Goal: Task Accomplishment & Management: Manage account settings

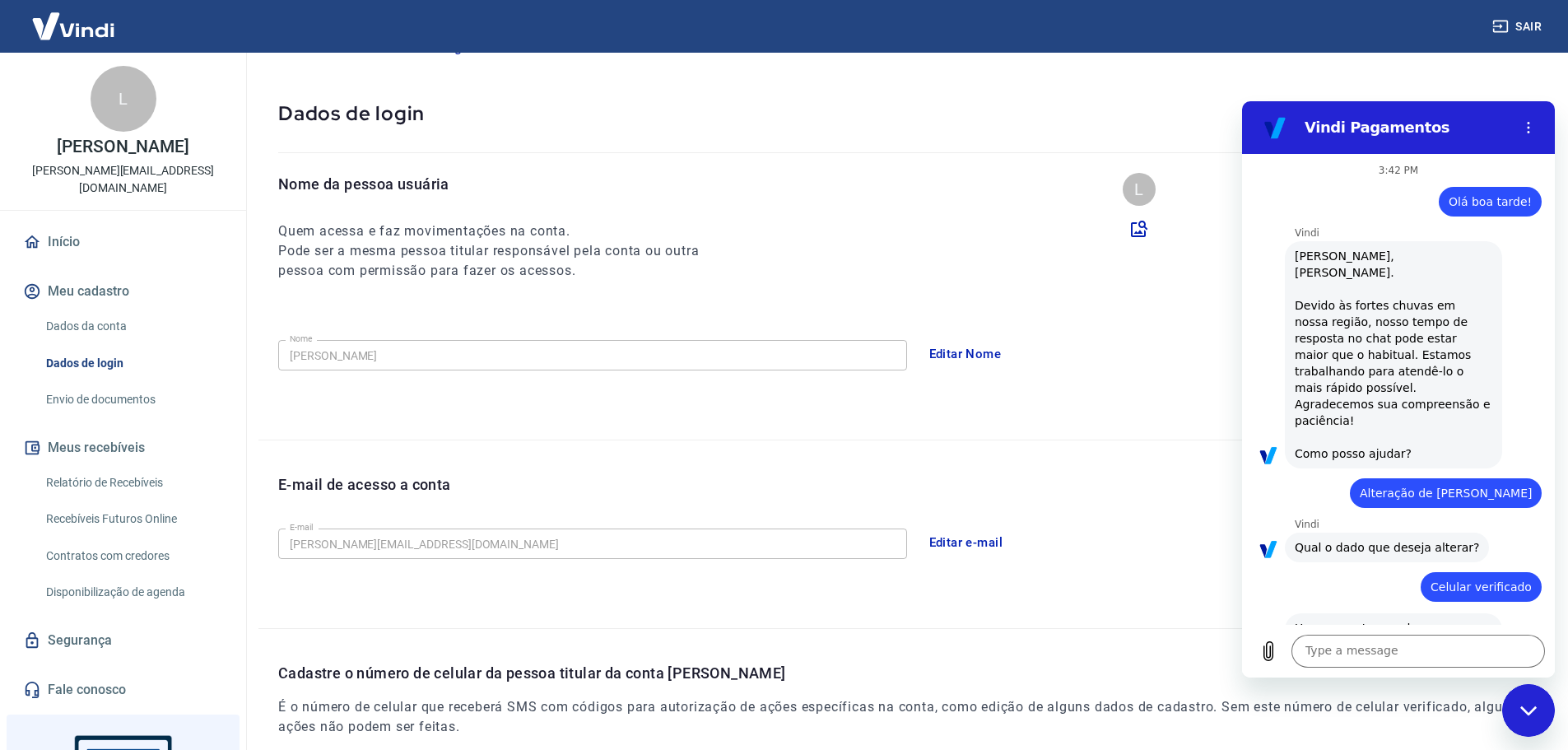
scroll to position [2739, 0]
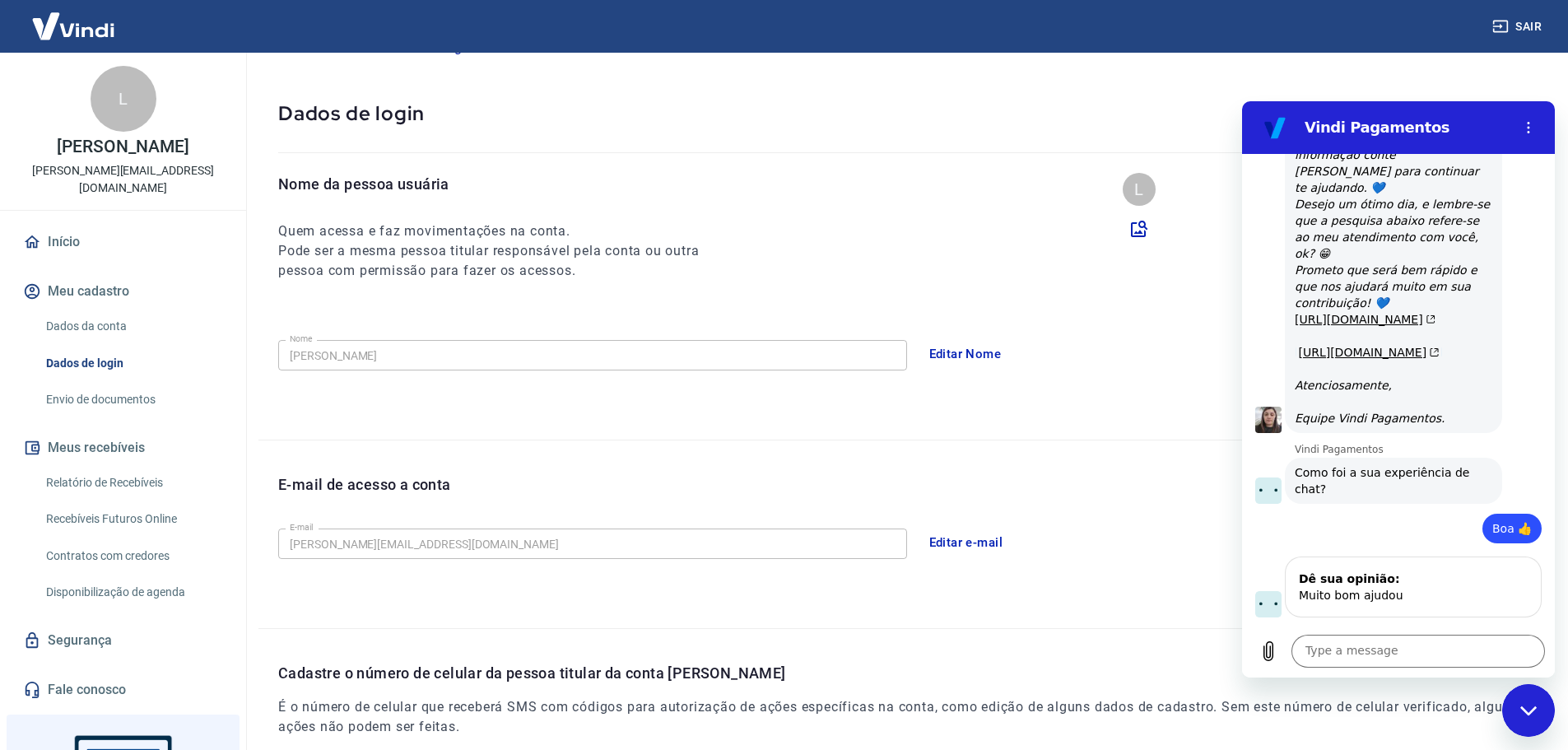
click at [130, 310] on link "Dados da conta" at bounding box center [133, 327] width 187 height 34
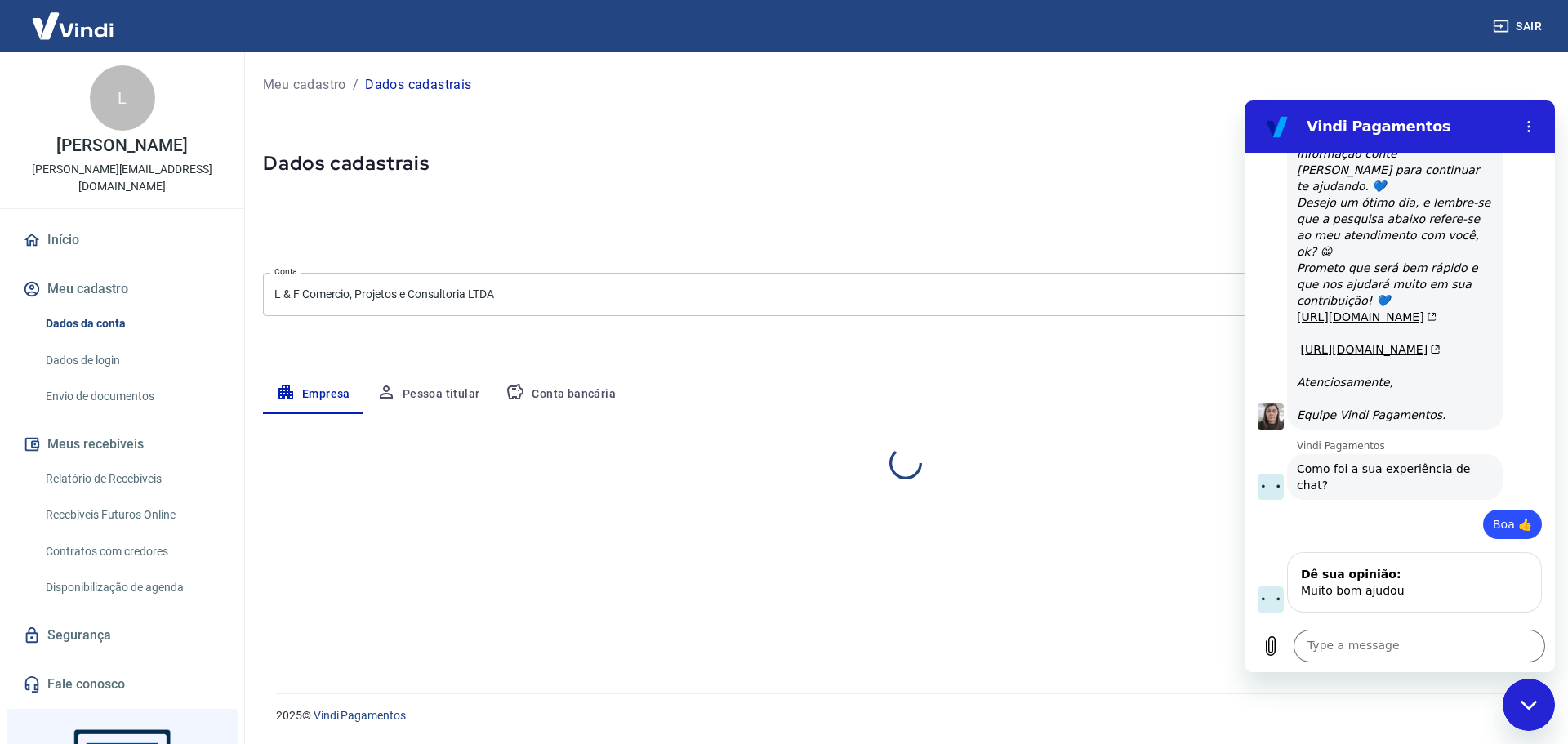
select select "MG"
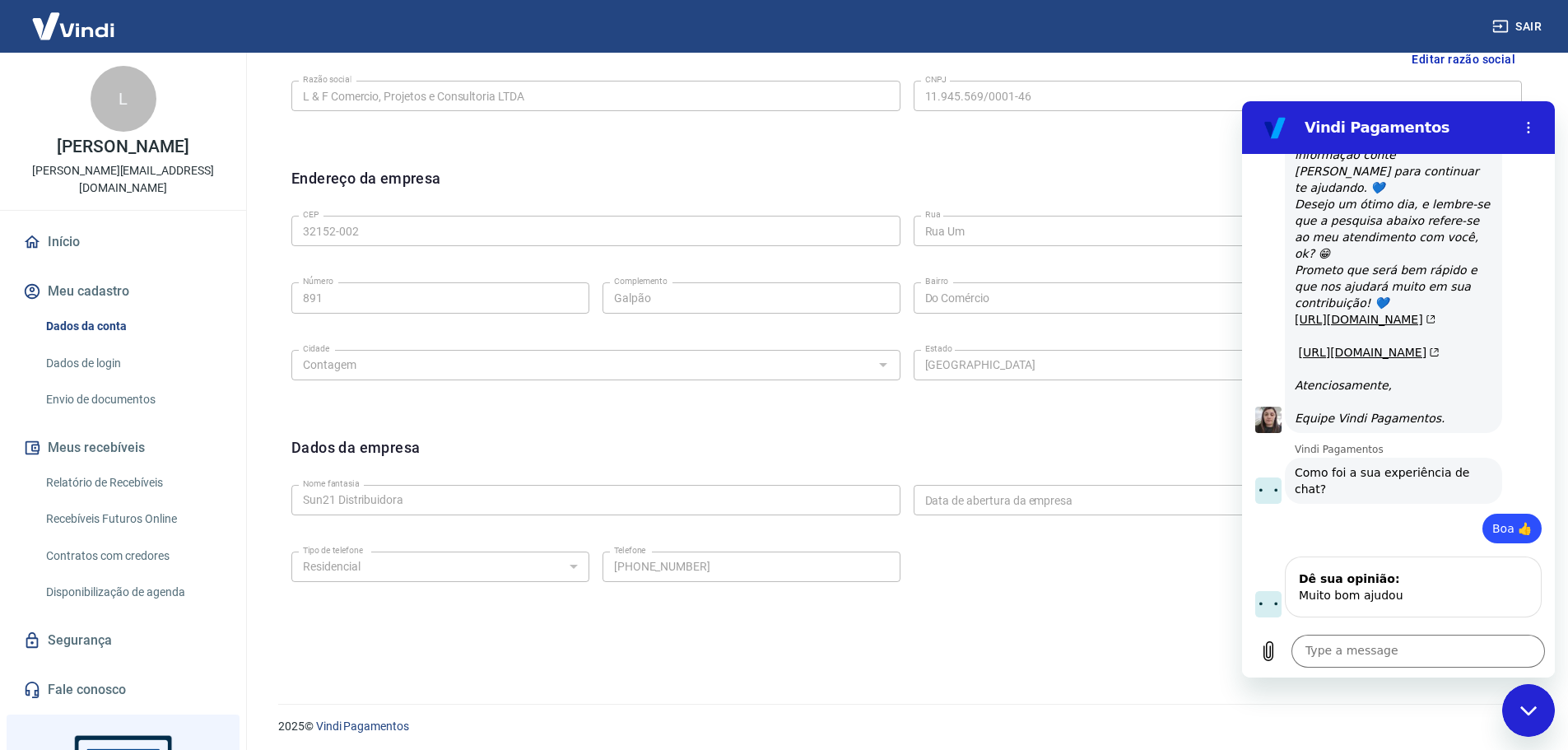
scroll to position [438, 0]
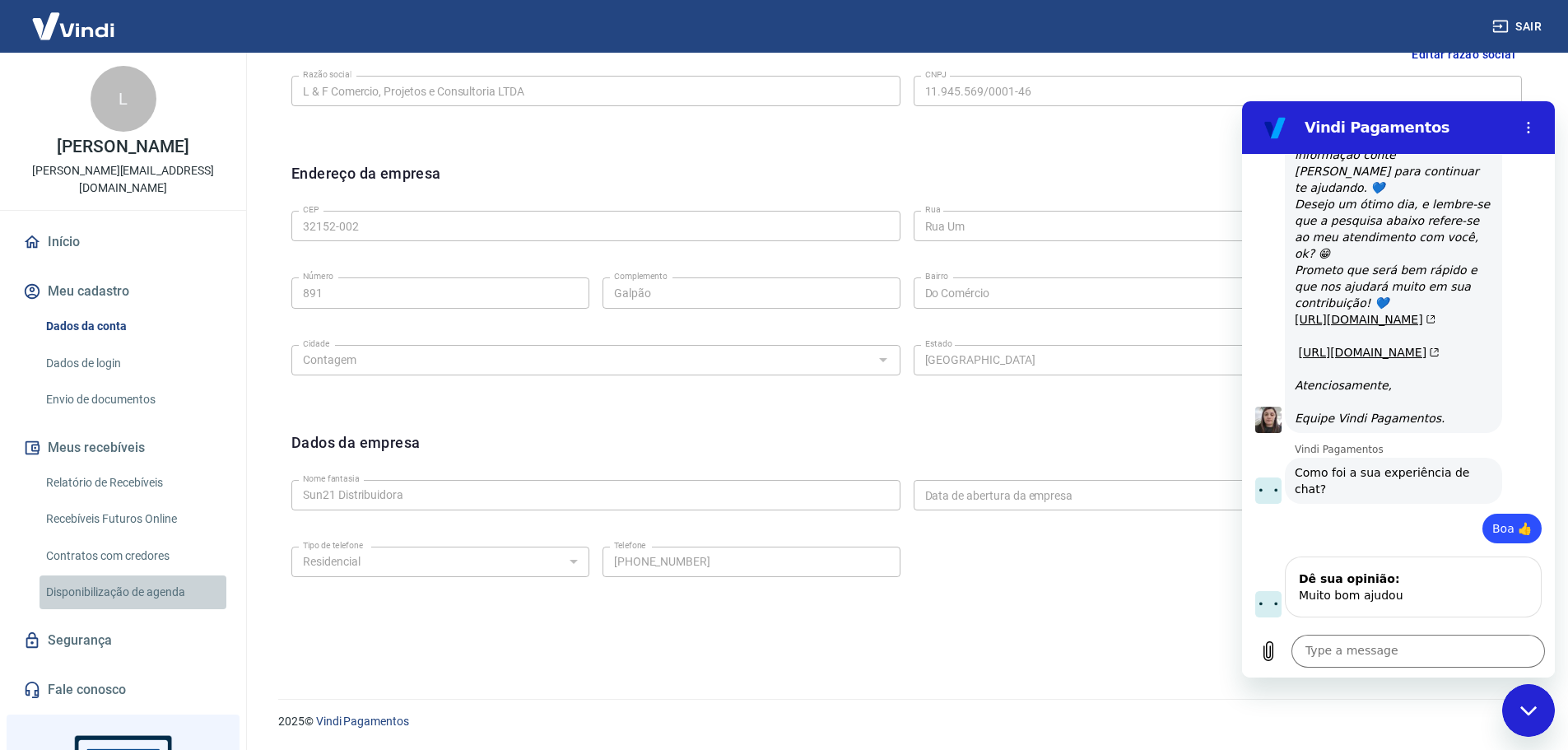
click at [145, 584] on link "Disponibilização de agenda" at bounding box center [133, 592] width 187 height 34
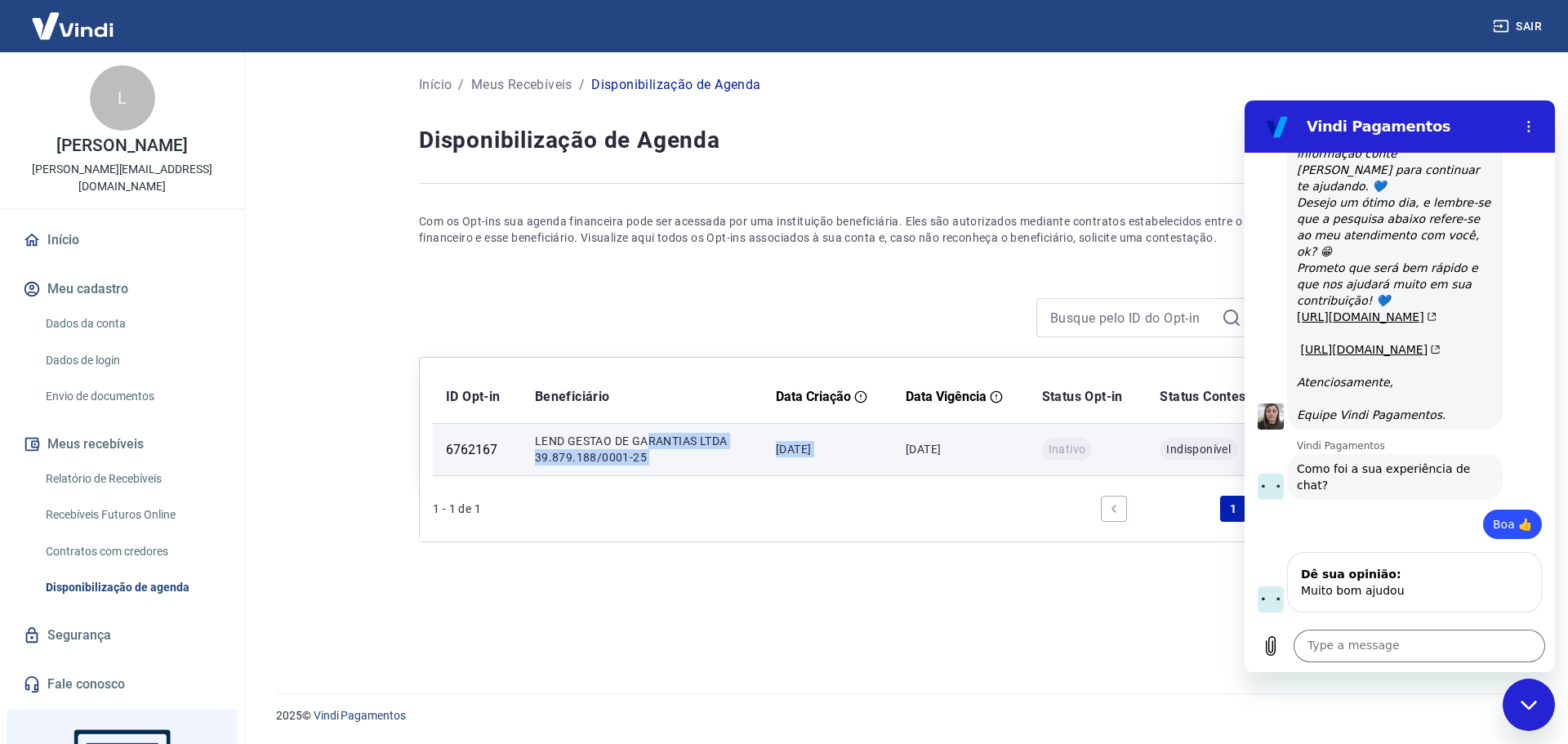
drag, startPoint x: 652, startPoint y: 437, endPoint x: 913, endPoint y: 456, distance: 261.7
click at [910, 456] on tr "6762167 LEND GESTAO DE GARANTIAS LTDA 39.879.188/0001-25 [DATE] [DATE] Inativo …" at bounding box center [902, 449] width 939 height 52
click at [922, 449] on p "[DATE]" at bounding box center [961, 448] width 111 height 16
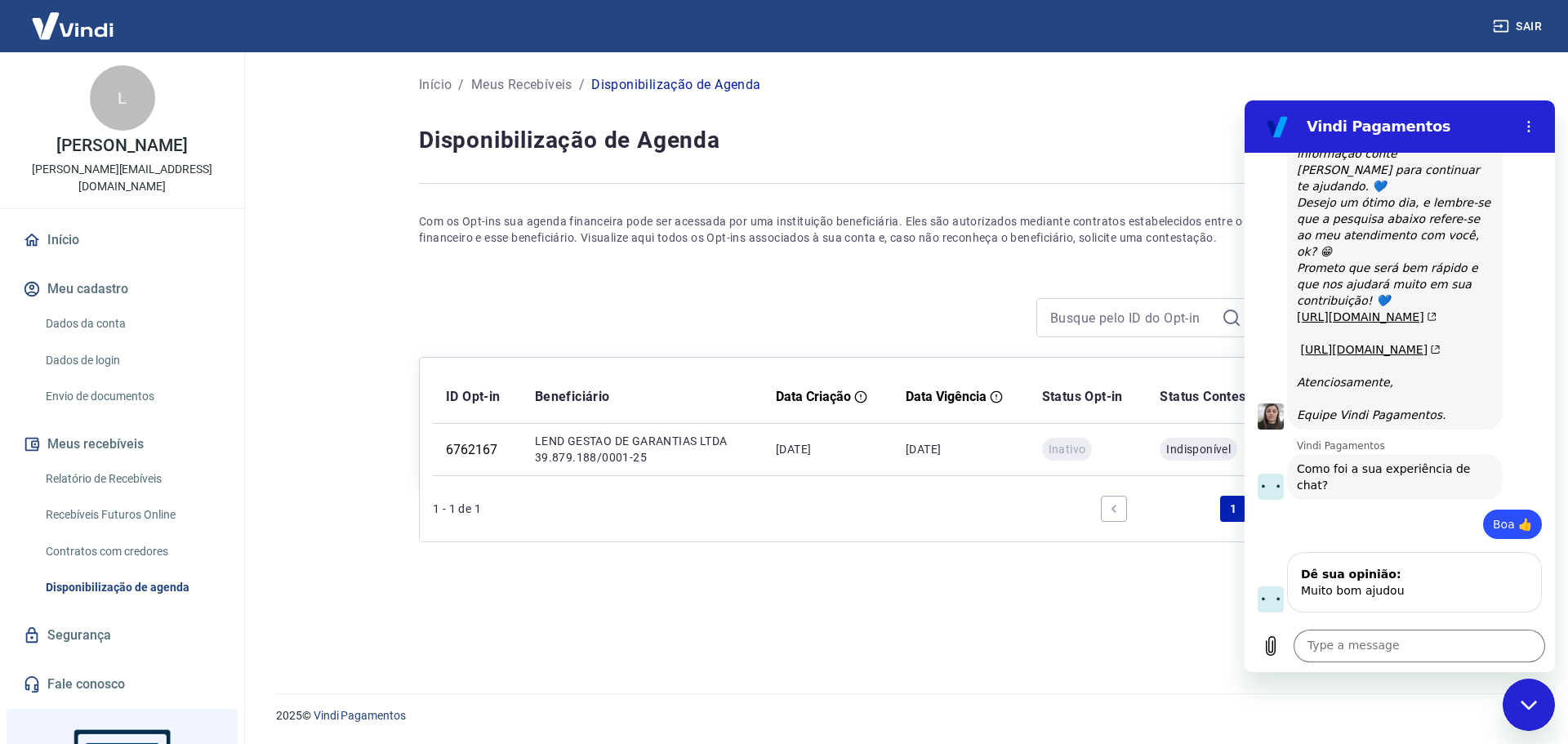
click at [1504, 121] on h2 "Vindi Pagamentos" at bounding box center [1406, 126] width 199 height 19
click at [1519, 704] on div "Close messaging window" at bounding box center [1529, 705] width 49 height 49
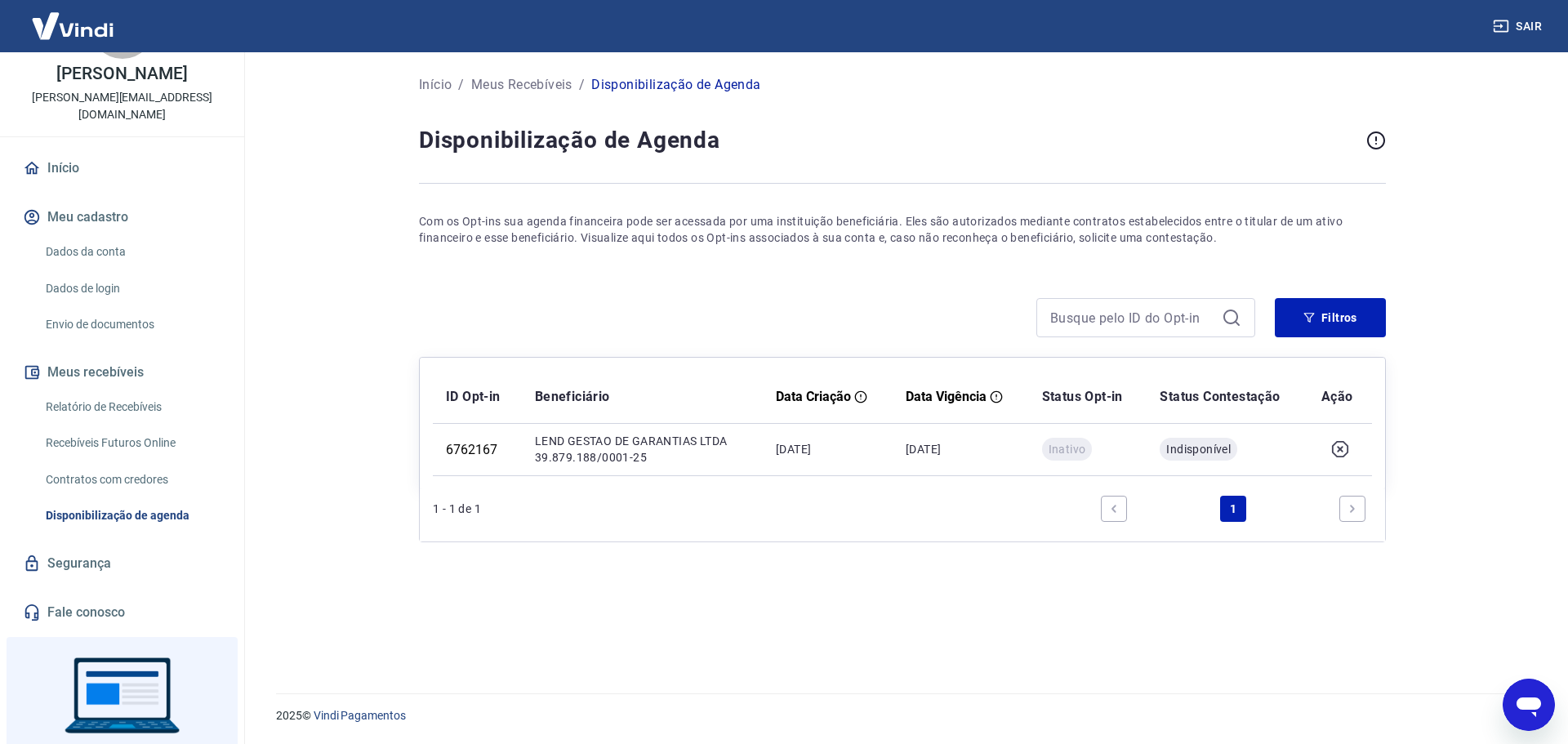
scroll to position [139, 0]
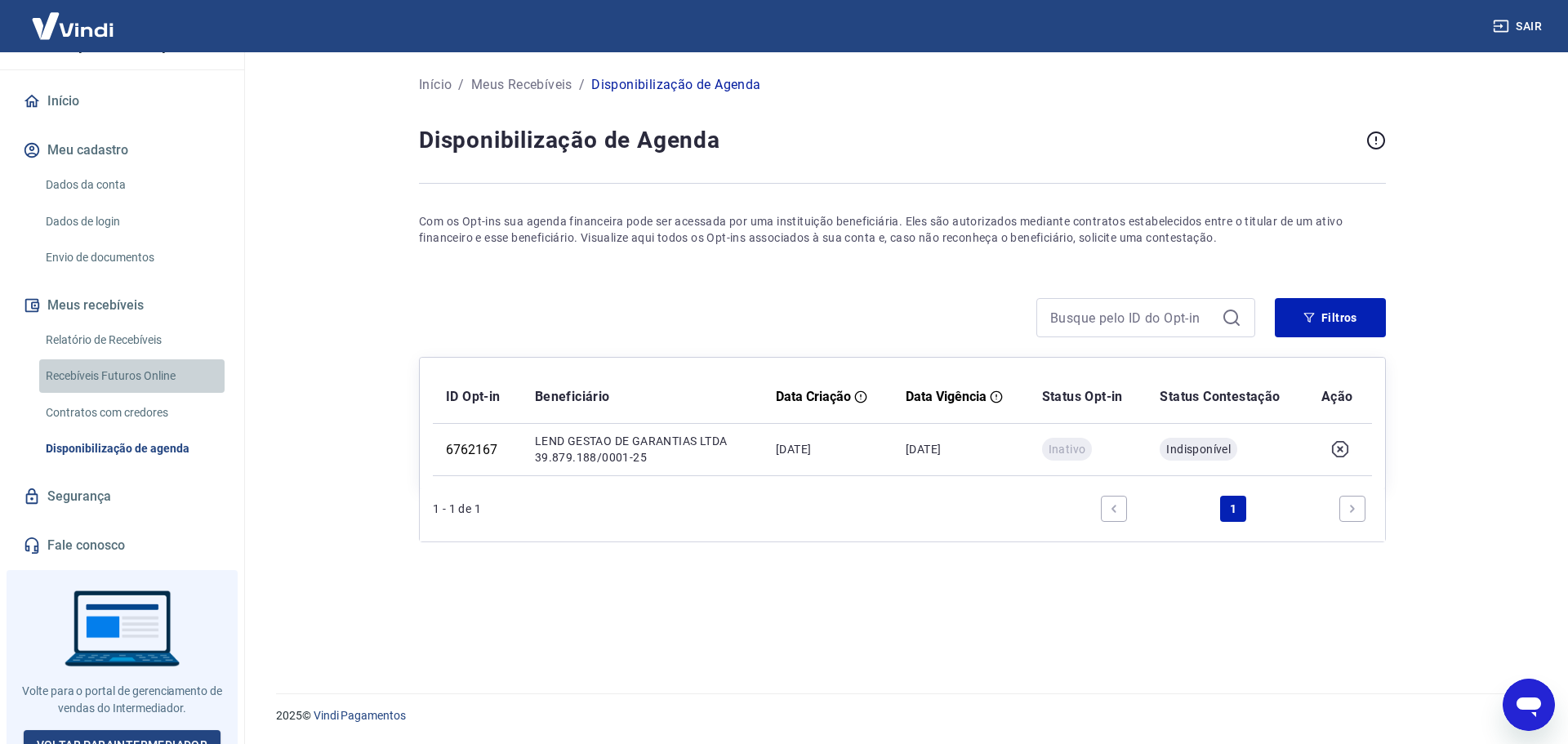
click at [147, 361] on link "Recebíveis Futuros Online" at bounding box center [132, 376] width 185 height 34
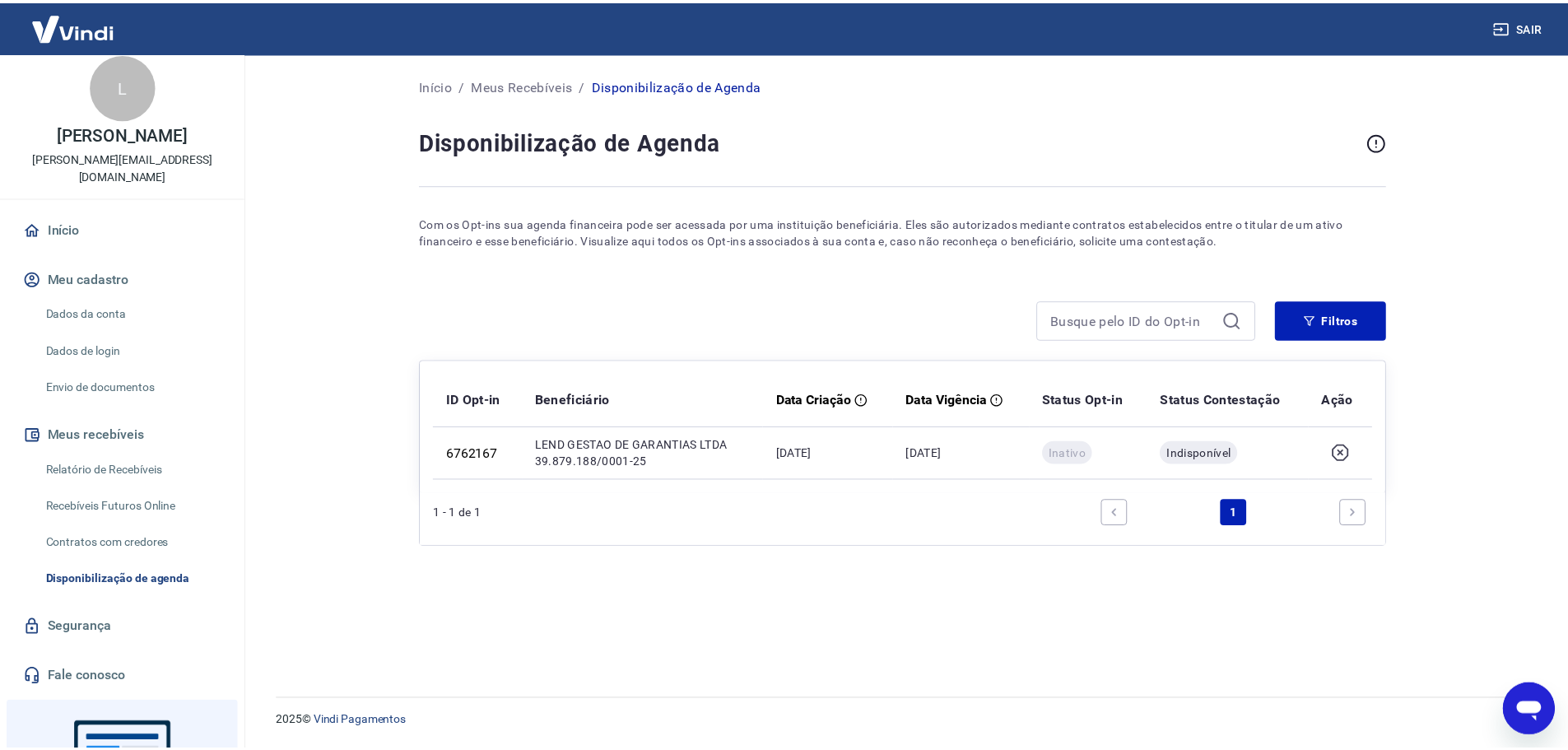
scroll to position [0, 0]
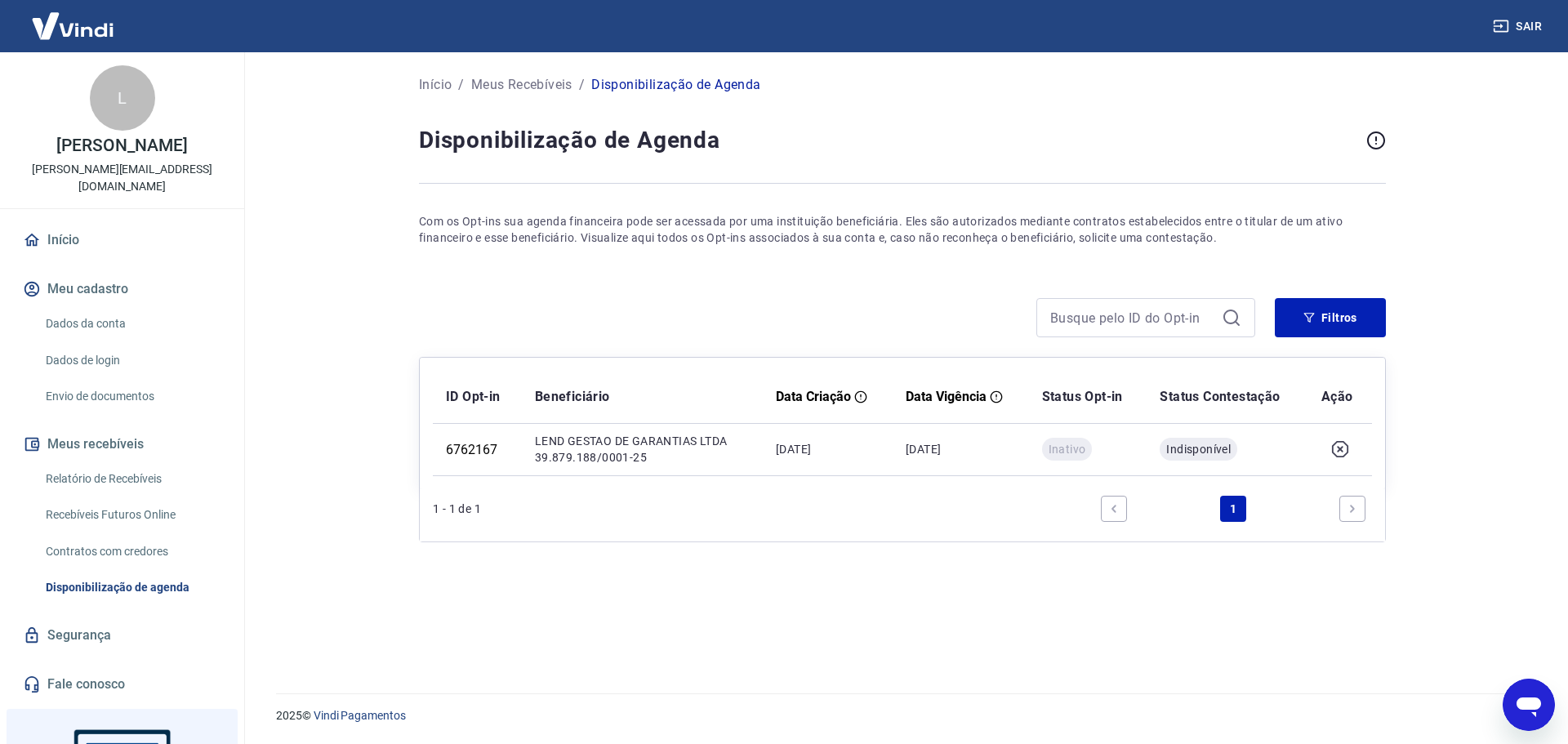
click at [83, 222] on link "Início" at bounding box center [121, 240] width 205 height 36
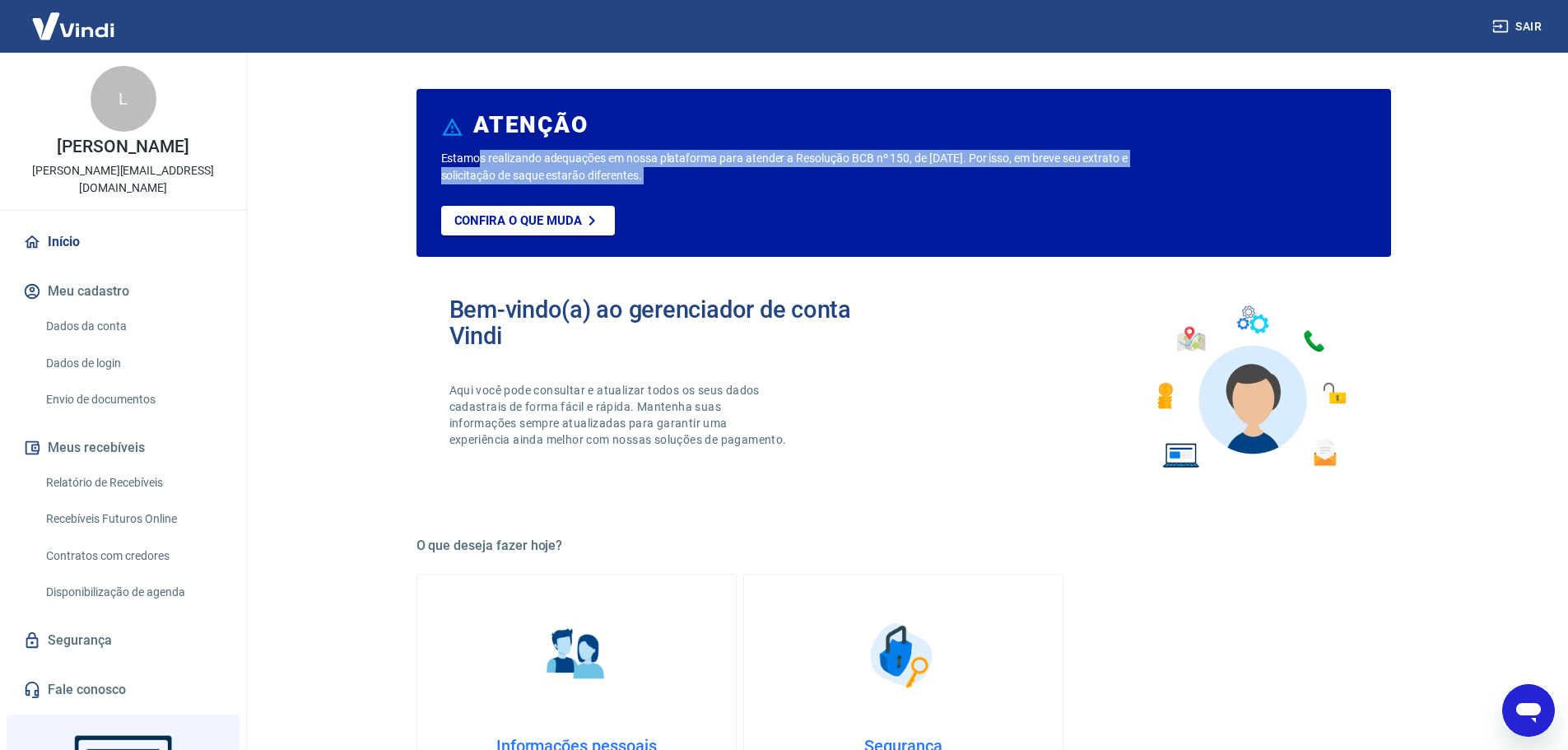
drag, startPoint x: 482, startPoint y: 154, endPoint x: 654, endPoint y: 184, distance: 174.6
click at [654, 184] on div "Estamos realizando adequações em nossa plataforma para atender a Resolução BCB …" at bounding box center [904, 203] width 925 height 107
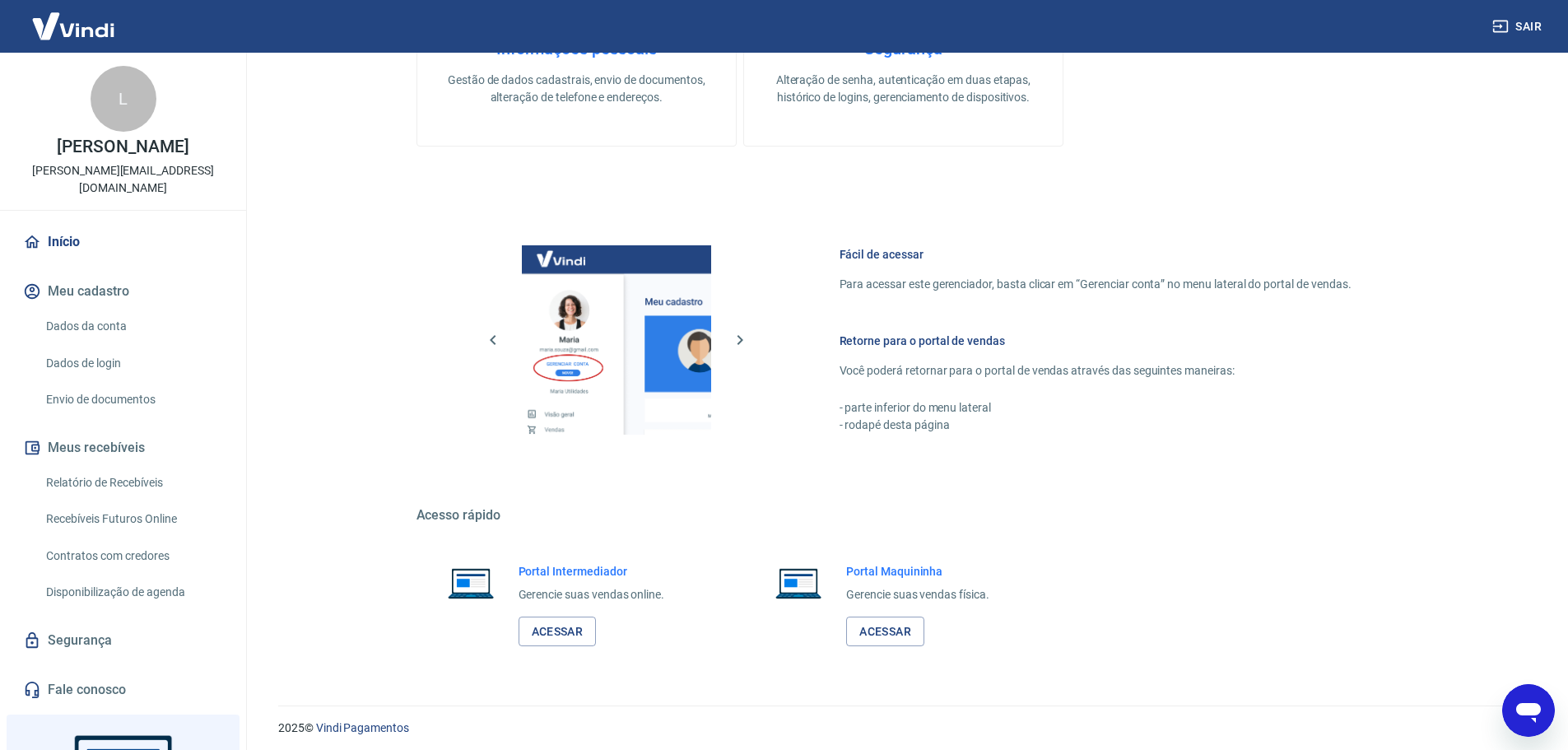
scroll to position [704, 0]
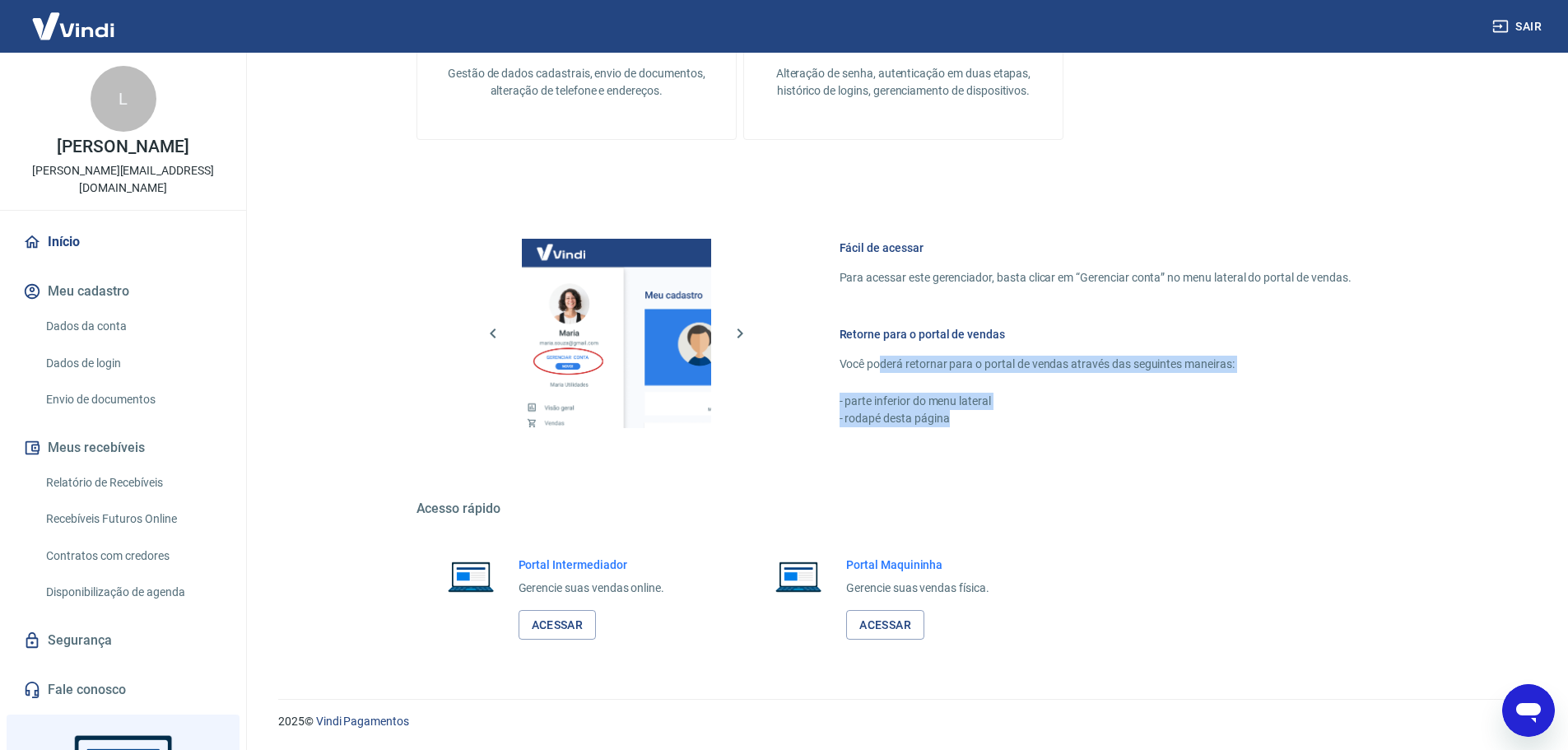
drag, startPoint x: 881, startPoint y: 369, endPoint x: 960, endPoint y: 421, distance: 94.6
click at [960, 421] on div "Retorne para o portal de vendas Você poderá retornar para o portal de vendas at…" at bounding box center [1095, 377] width 512 height 101
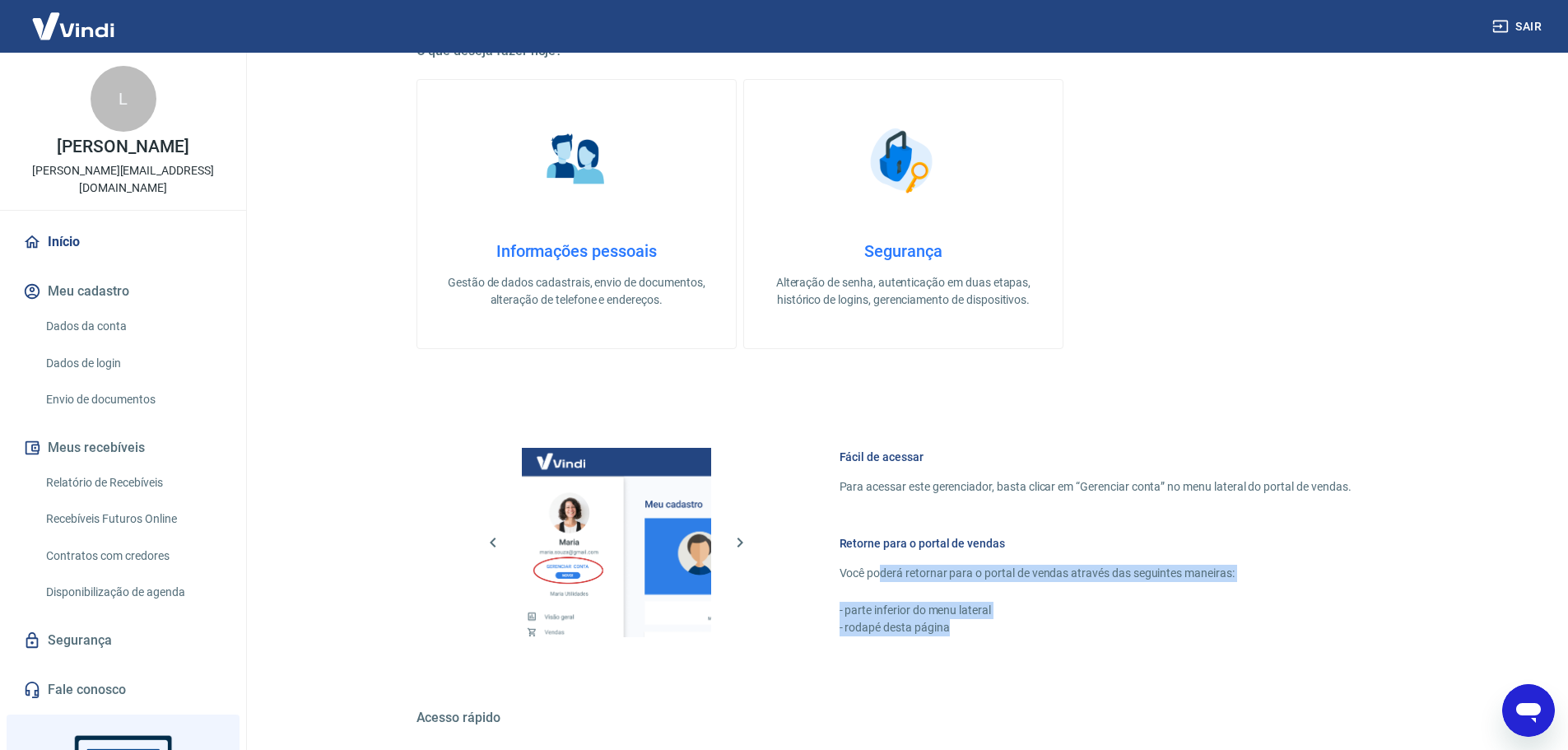
scroll to position [457, 0]
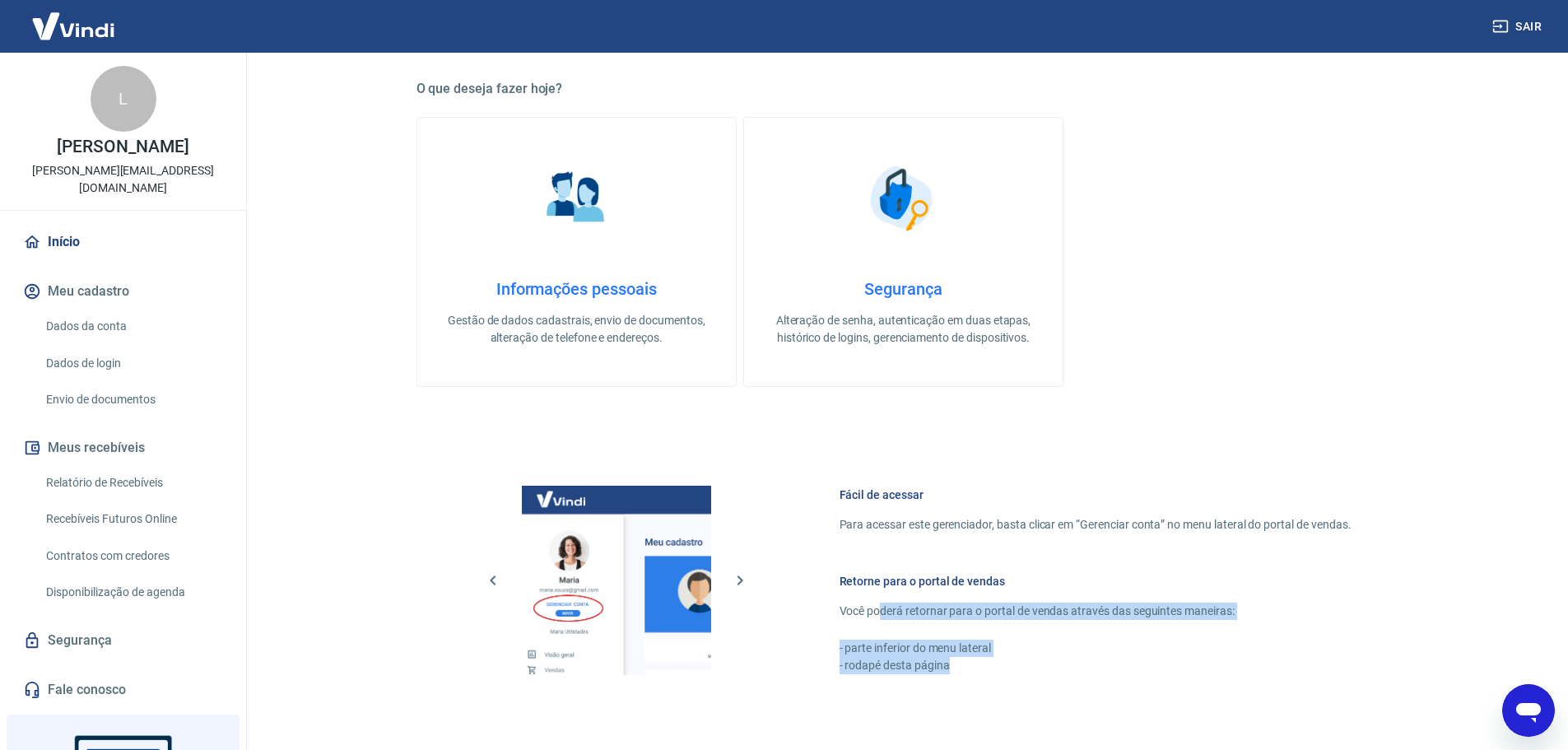
click at [887, 346] on link "Segurança Alteração de senha, autenticação em duas etapas, histórico de logins,…" at bounding box center [903, 252] width 320 height 270
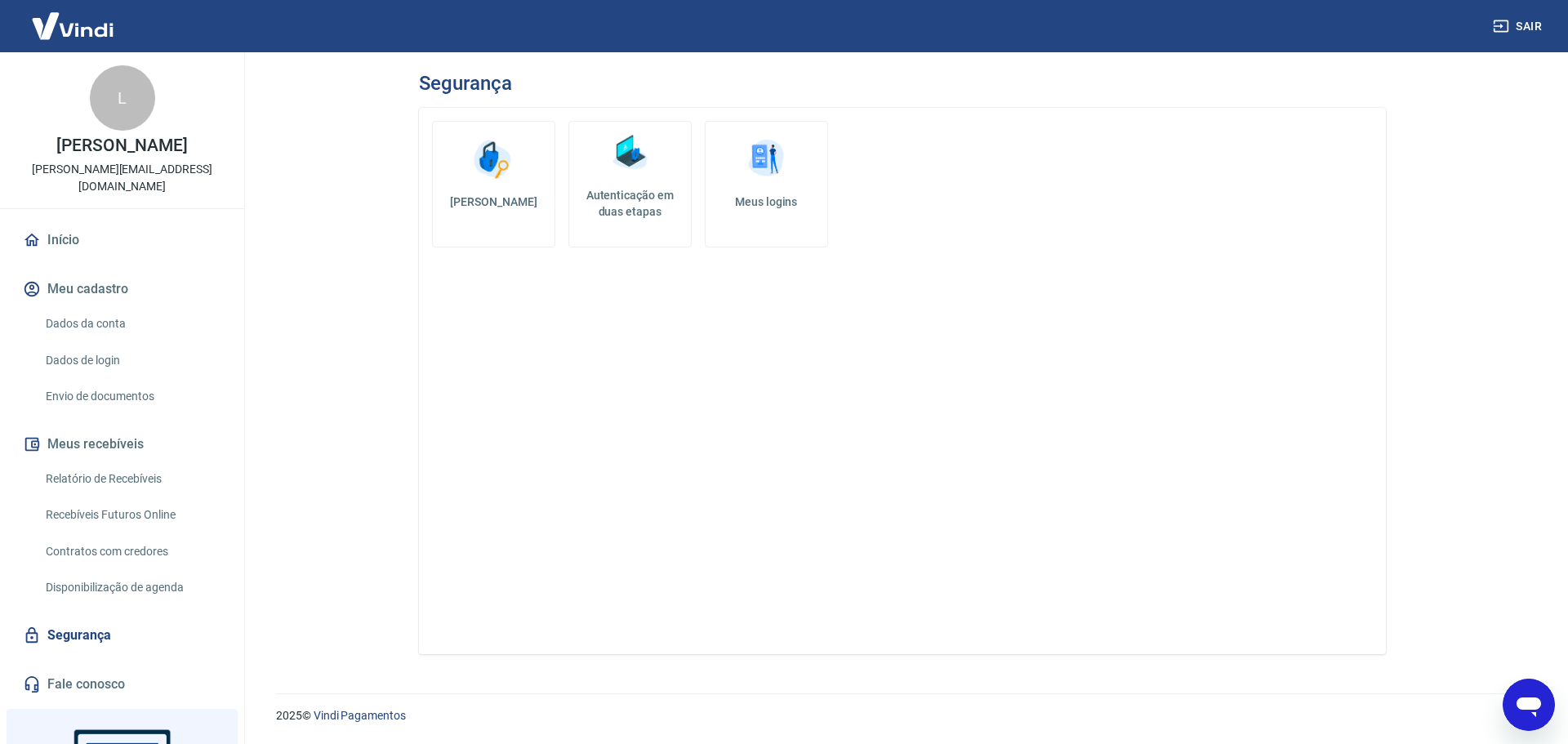
click at [82, 222] on link "Início" at bounding box center [121, 240] width 205 height 36
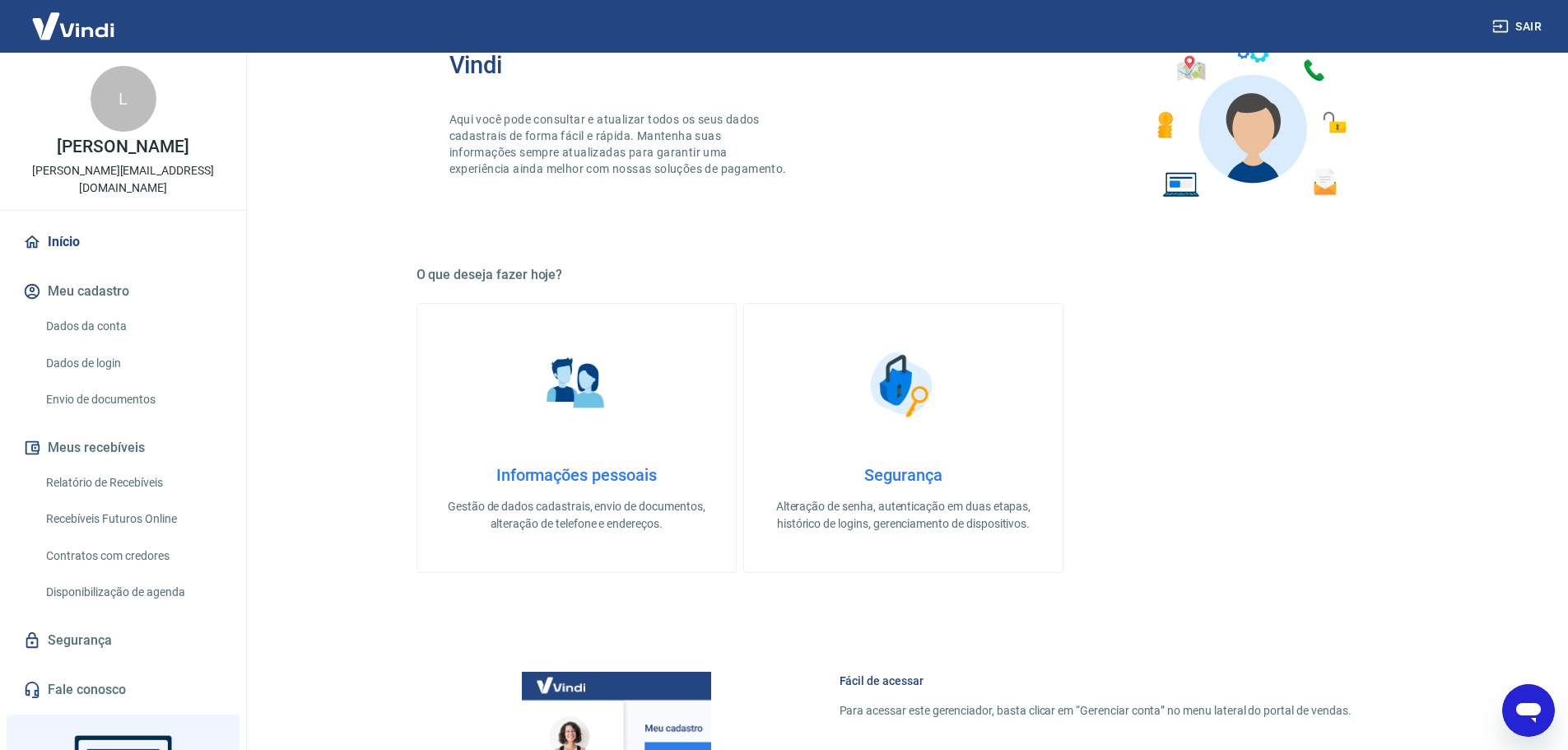
scroll to position [329, 0]
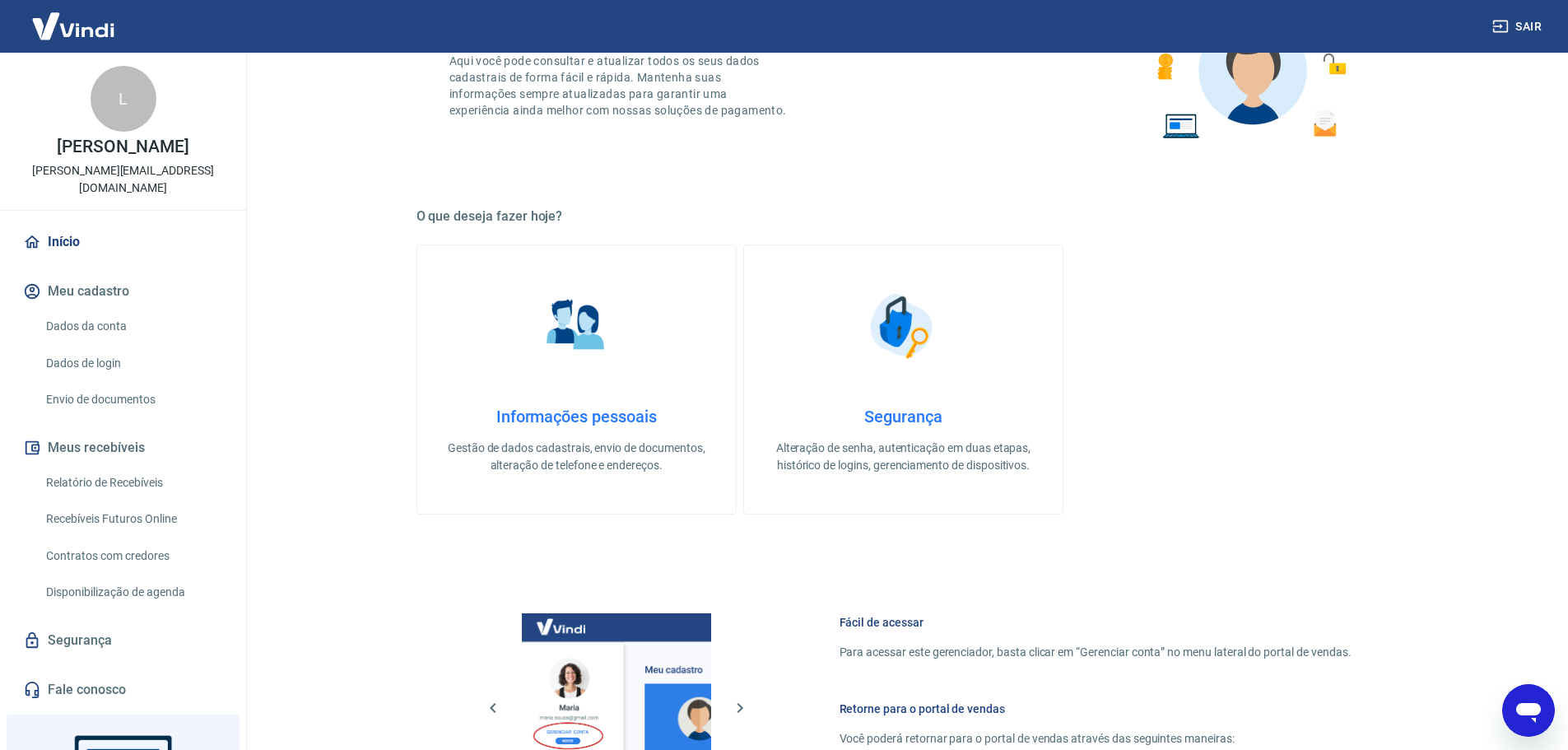
click at [596, 458] on p "Gestão de dados cadastrais, envio de documentos, alteração de telefone e endere…" at bounding box center [576, 457] width 266 height 35
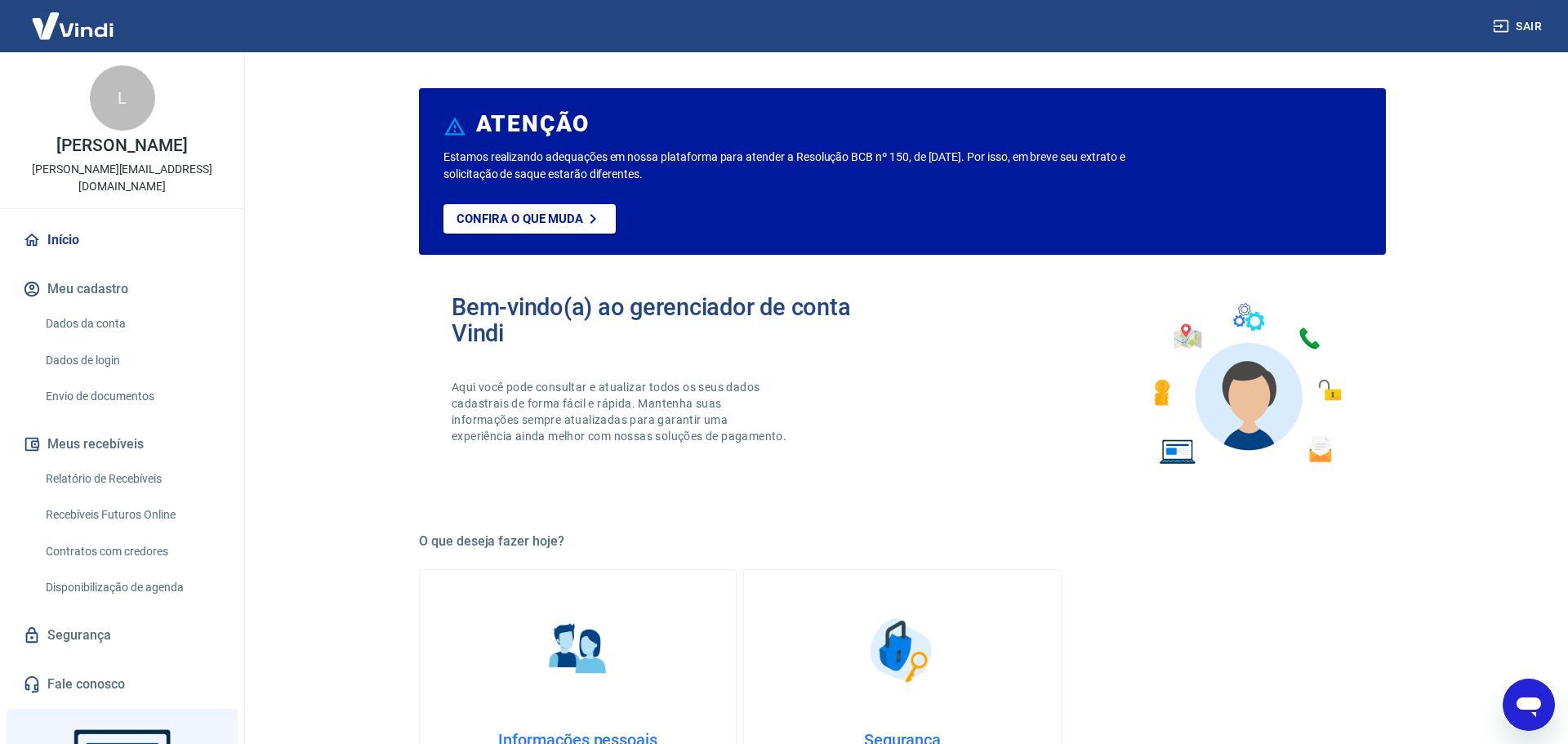
select select "MG"
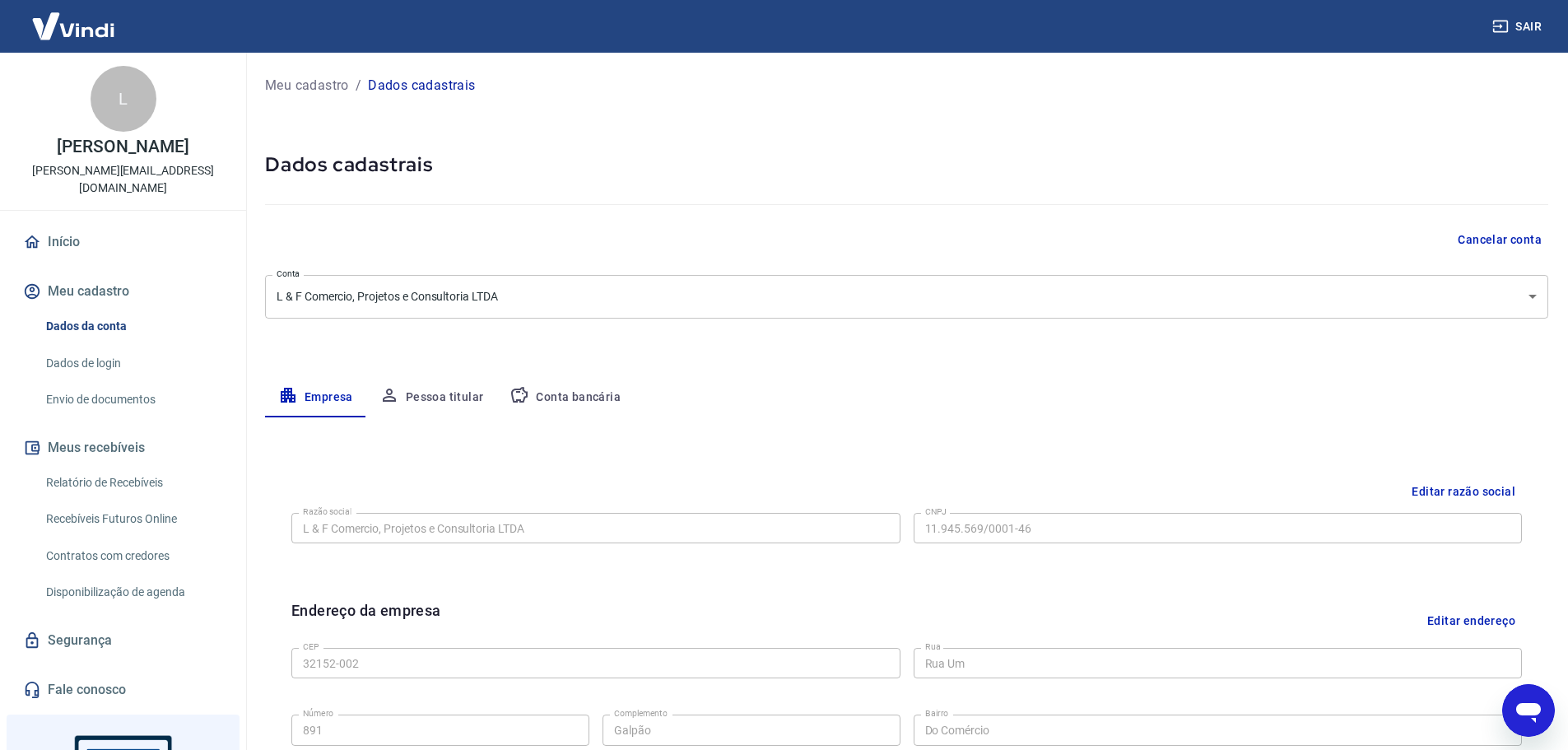
click at [405, 396] on button "Pessoa titular" at bounding box center [431, 397] width 131 height 40
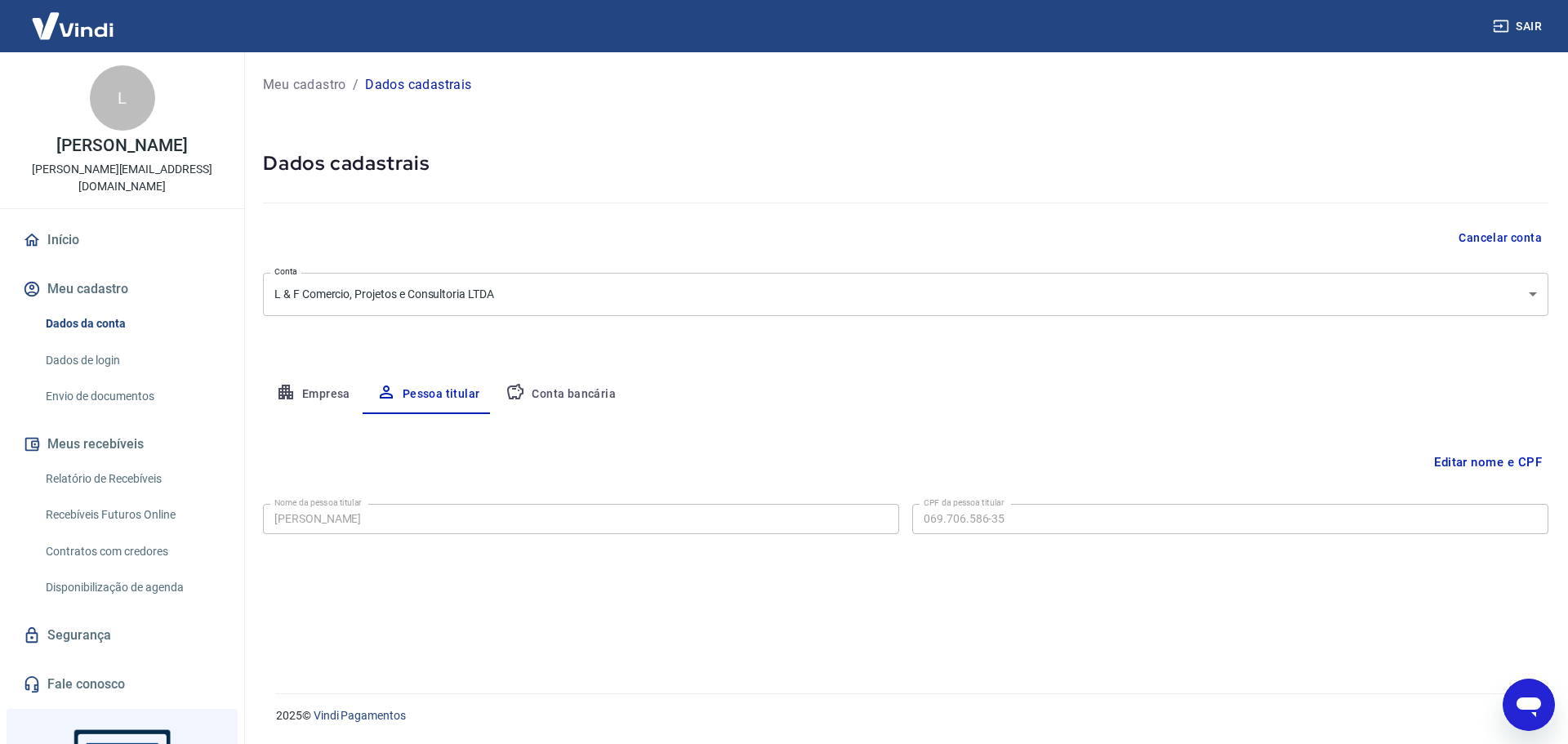
click at [601, 392] on button "Conta bancária" at bounding box center [560, 394] width 137 height 39
select select "1"
click at [484, 293] on body "Sair L [PERSON_NAME] [PERSON_NAME][EMAIL_ADDRESS][DOMAIN_NAME] Início Meu cadas…" at bounding box center [784, 372] width 1568 height 744
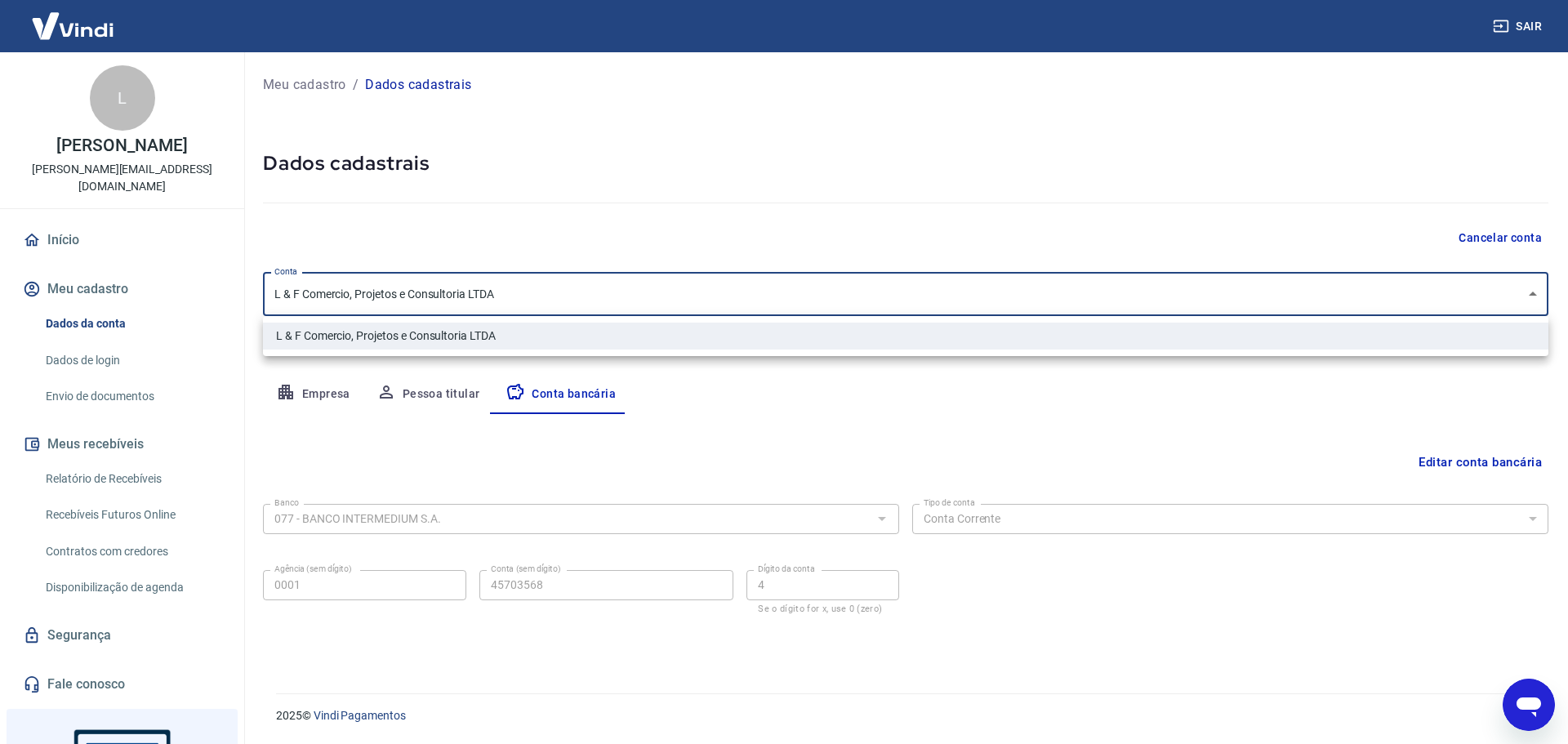
click at [484, 293] on div at bounding box center [784, 372] width 1568 height 744
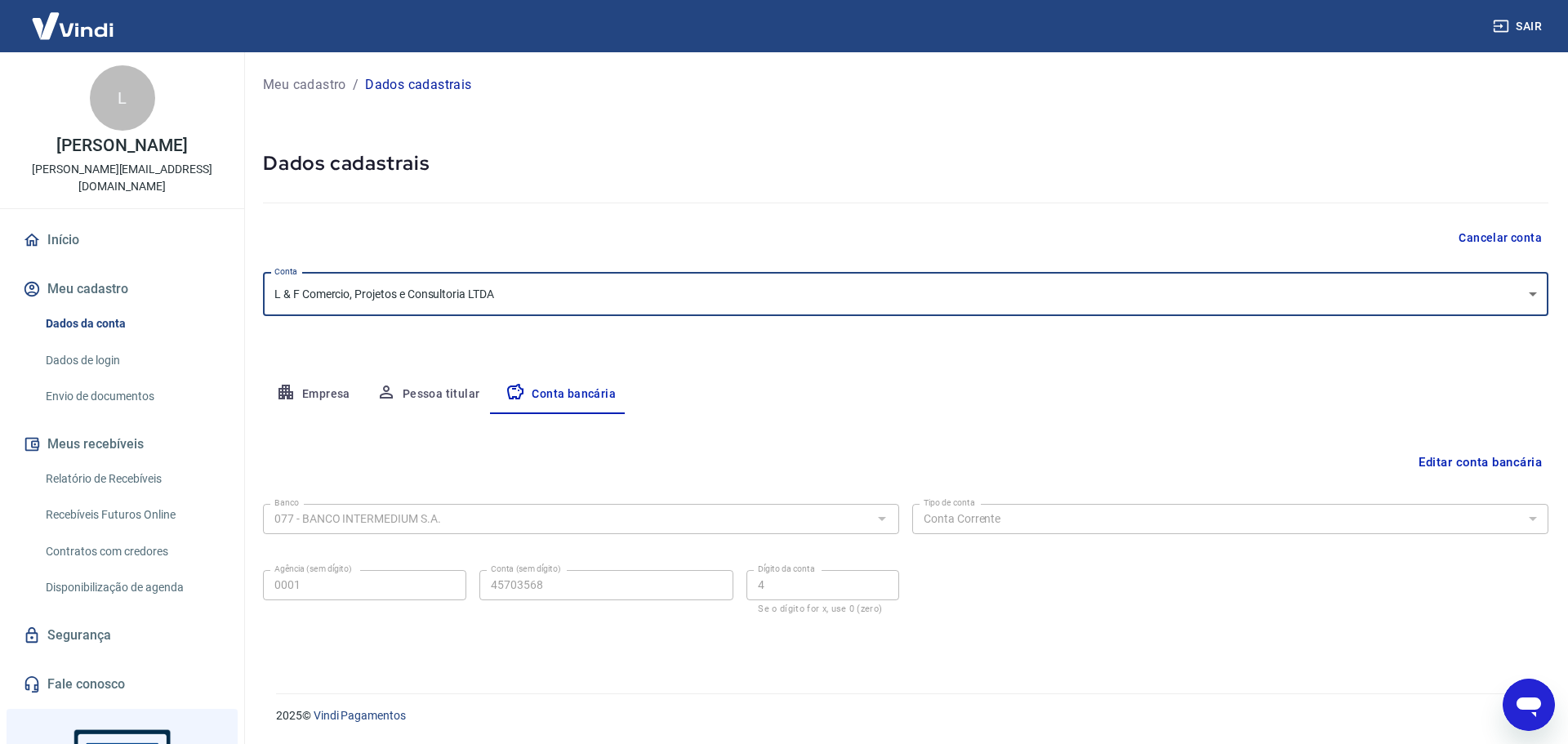
click at [101, 344] on link "Dados de login" at bounding box center [132, 360] width 185 height 34
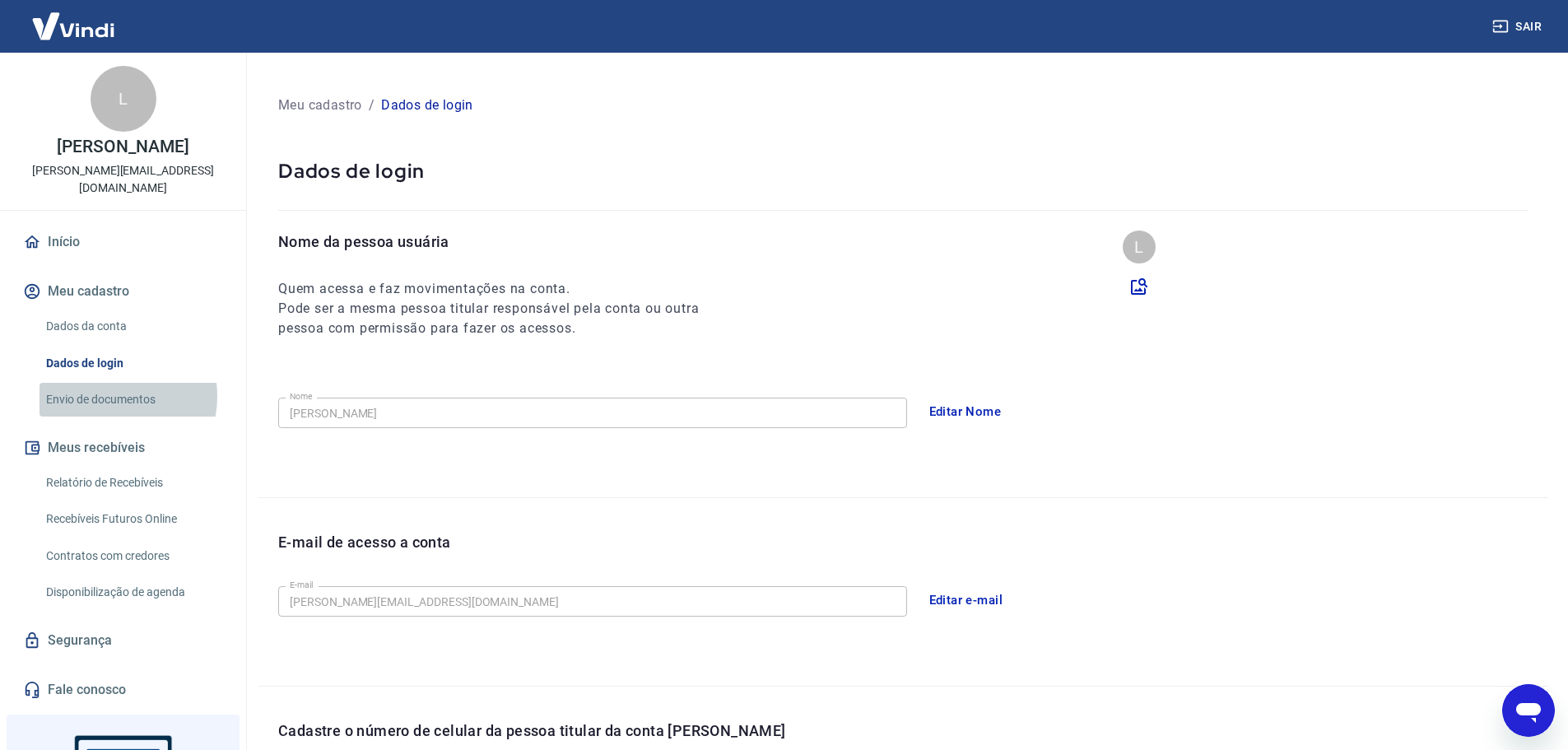
click at [105, 383] on link "Envio de documentos" at bounding box center [133, 399] width 187 height 34
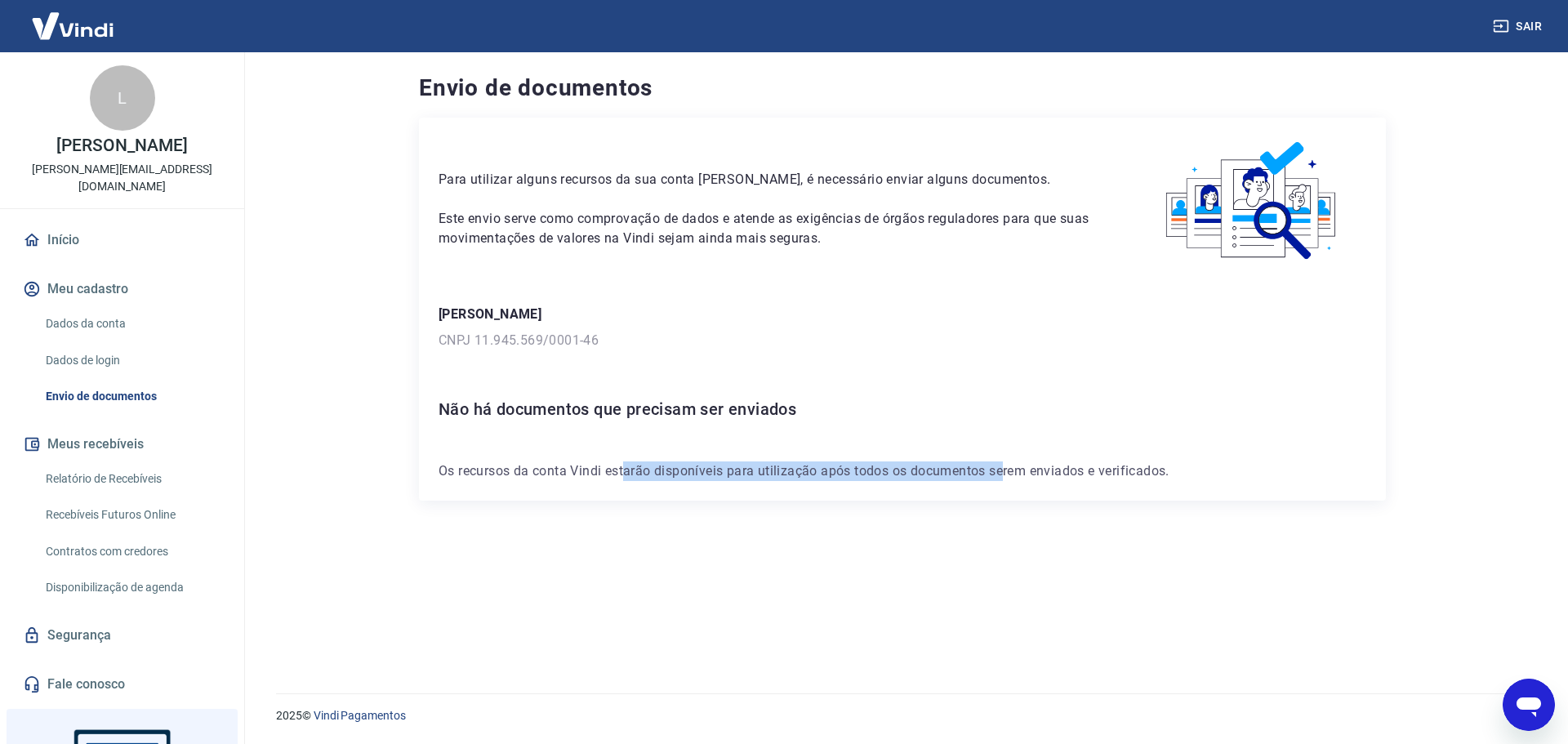
drag, startPoint x: 627, startPoint y: 469, endPoint x: 1039, endPoint y: 473, distance: 412.0
click at [1034, 473] on p "Os recursos da conta Vindi estarão disponíveis para utilização após todos os do…" at bounding box center [902, 471] width 927 height 19
click at [1112, 475] on p "Os recursos da conta Vindi estarão disponíveis para utilização após todos os do…" at bounding box center [902, 471] width 927 height 19
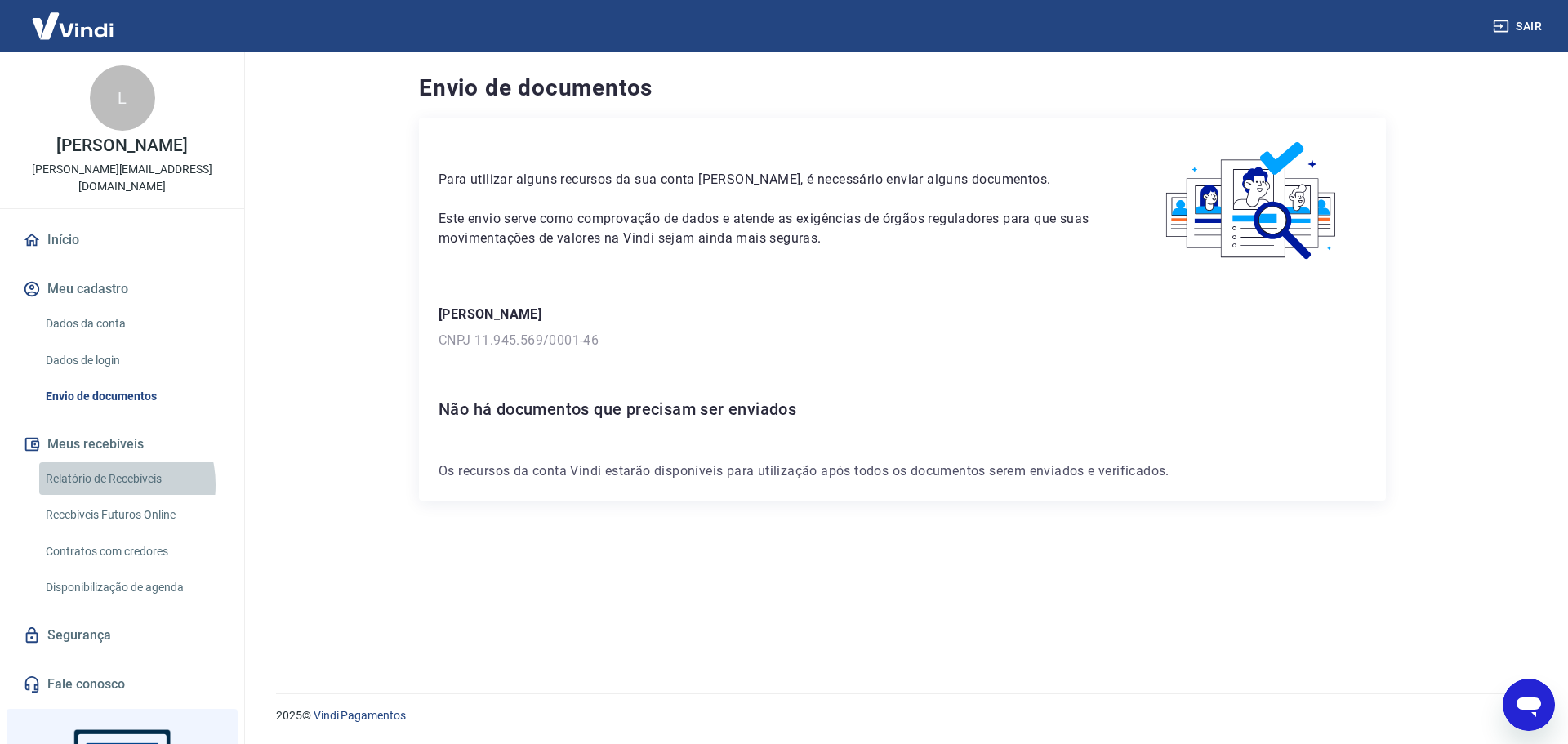
click at [105, 468] on link "Relatório de Recebíveis" at bounding box center [132, 479] width 185 height 34
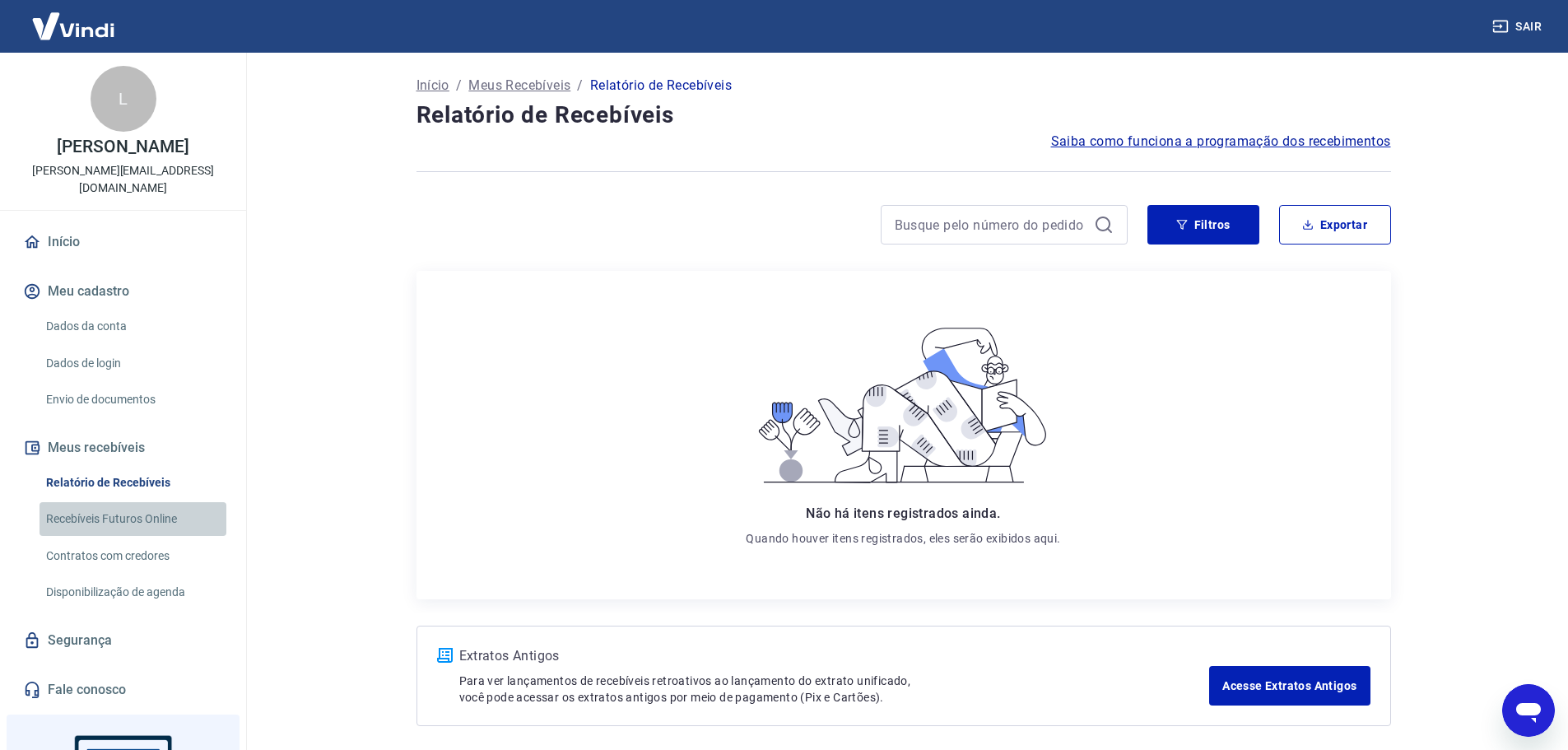
click at [133, 503] on link "Recebíveis Futuros Online" at bounding box center [133, 519] width 187 height 34
